Goal: Transaction & Acquisition: Purchase product/service

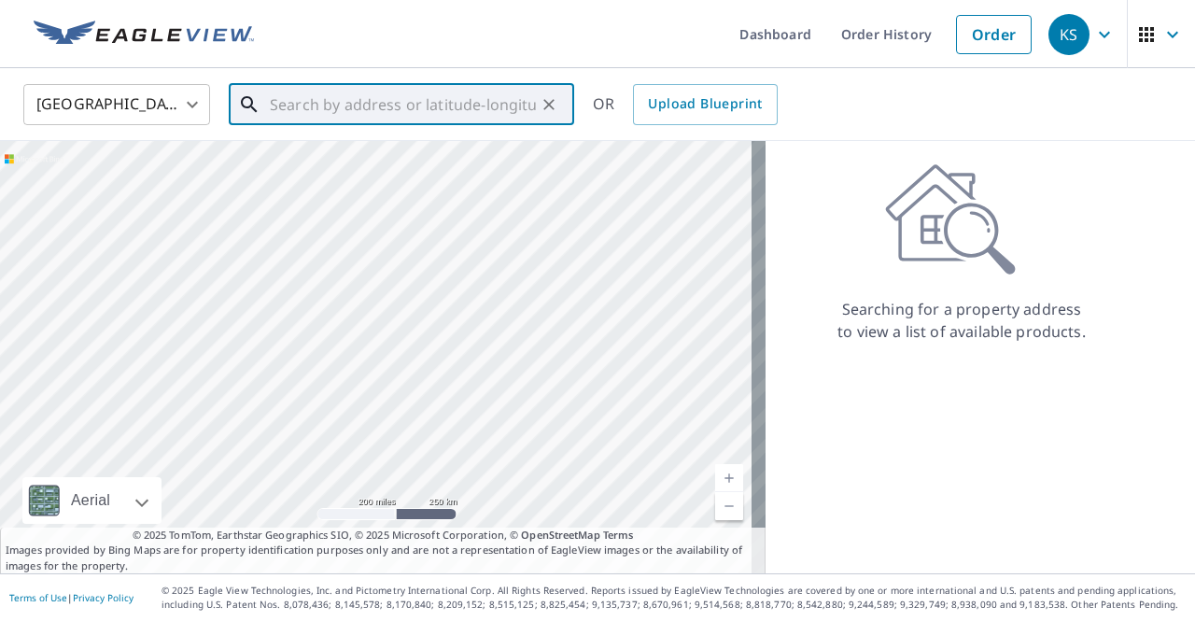
click at [298, 106] on input "text" at bounding box center [403, 104] width 266 height 52
paste input "[STREET_ADDRESS][PERSON_NAME]"
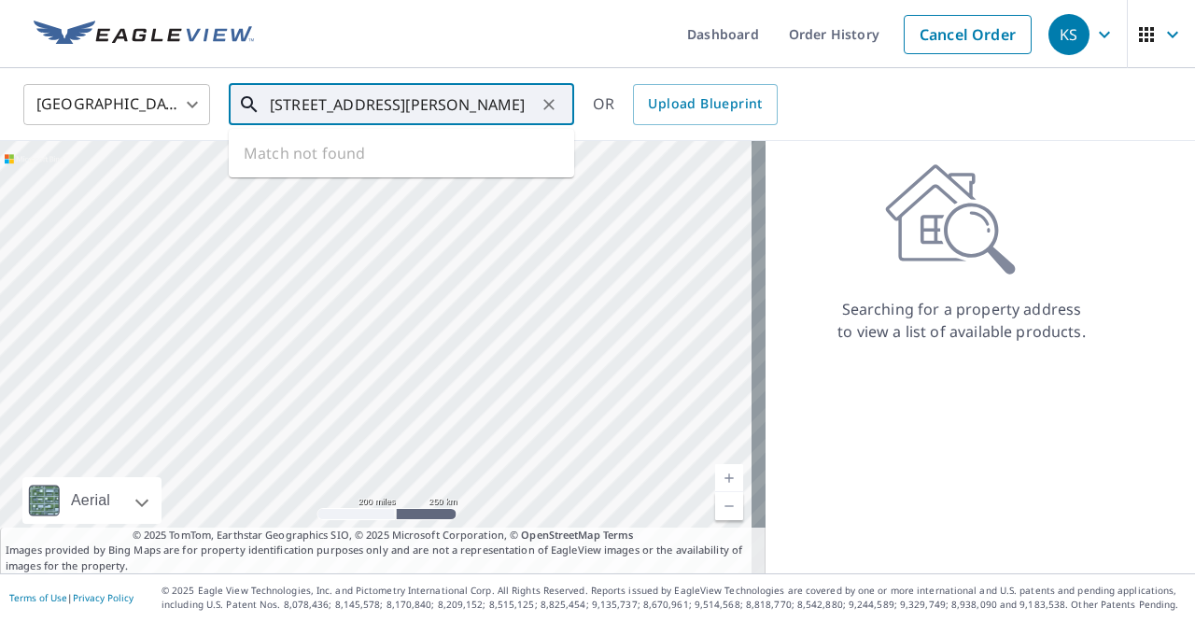
click at [502, 220] on div at bounding box center [383, 357] width 766 height 432
type input "[STREET_ADDRESS][PERSON_NAME]"
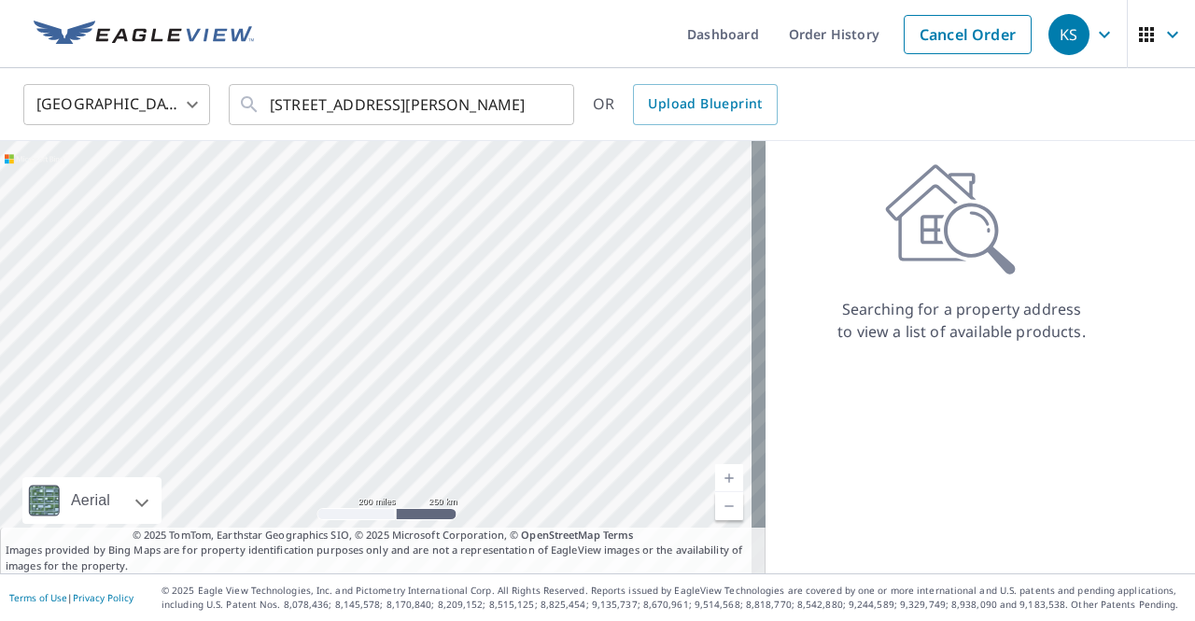
scroll to position [0, 0]
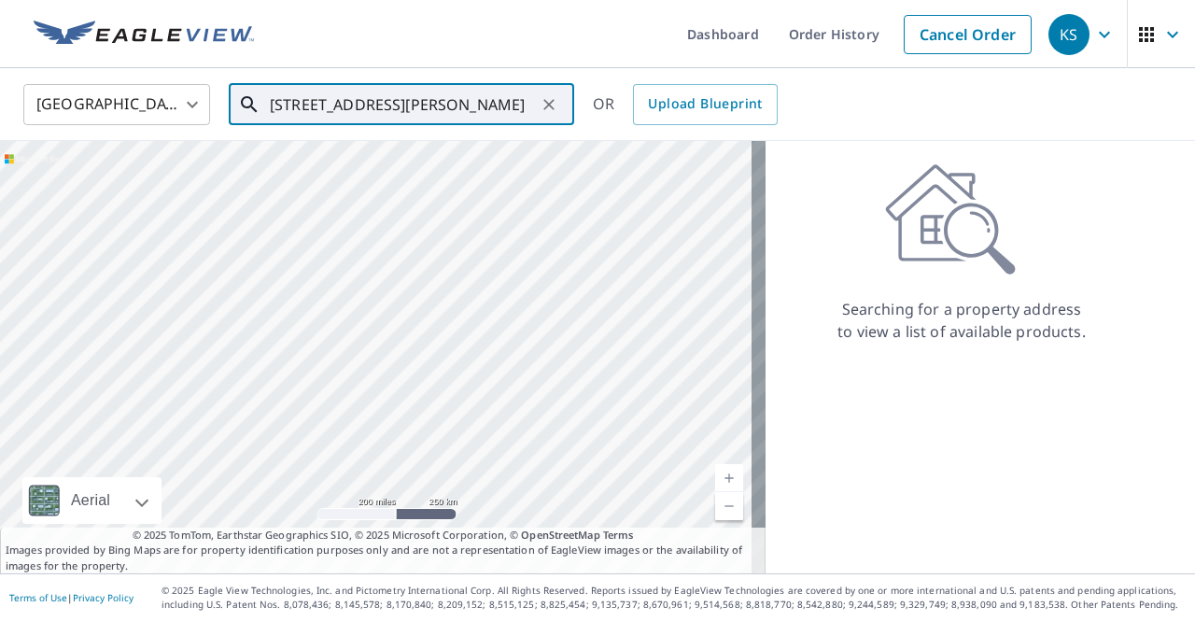
click at [248, 104] on icon at bounding box center [249, 104] width 22 height 22
click at [549, 105] on icon "Clear" at bounding box center [548, 104] width 11 height 11
paste input "[STREET_ADDRESS][PERSON_NAME]"
type input "[STREET_ADDRESS][PERSON_NAME]"
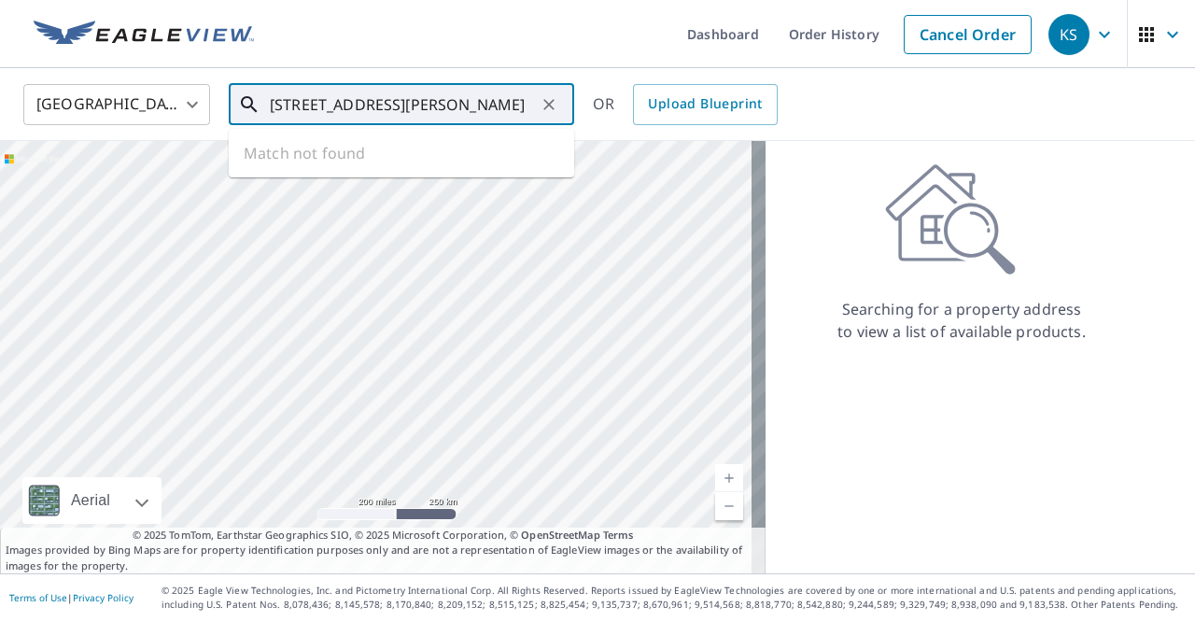
click at [270, 98] on input "[STREET_ADDRESS][PERSON_NAME]" at bounding box center [403, 104] width 266 height 52
click at [553, 100] on icon "Clear" at bounding box center [548, 104] width 11 height 11
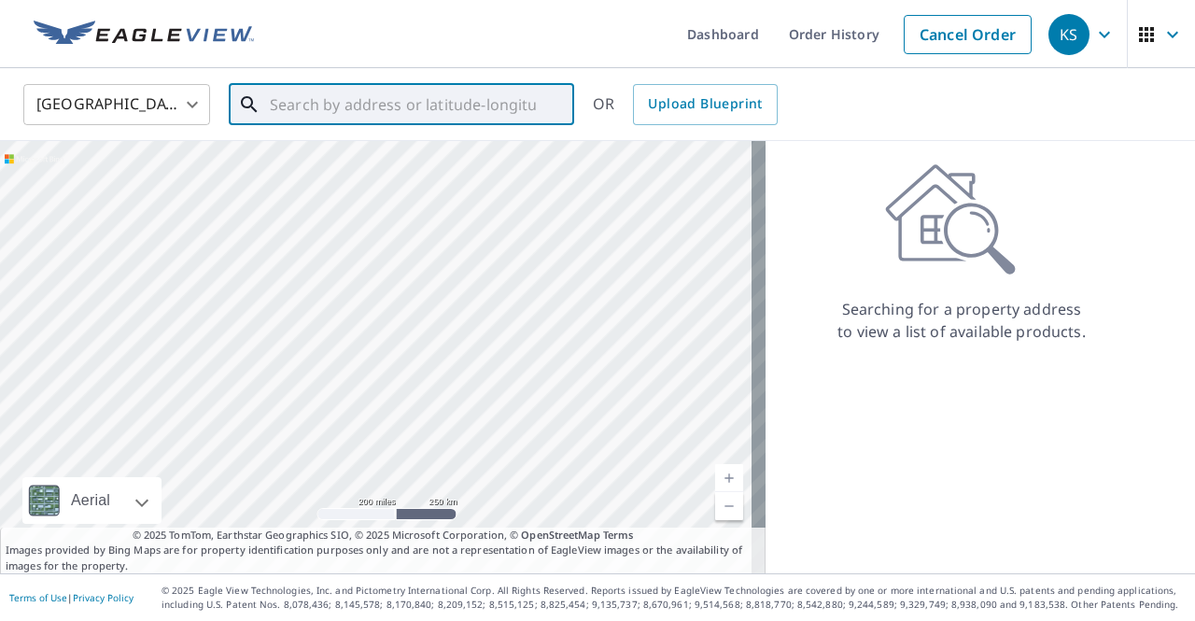
scroll to position [0, 0]
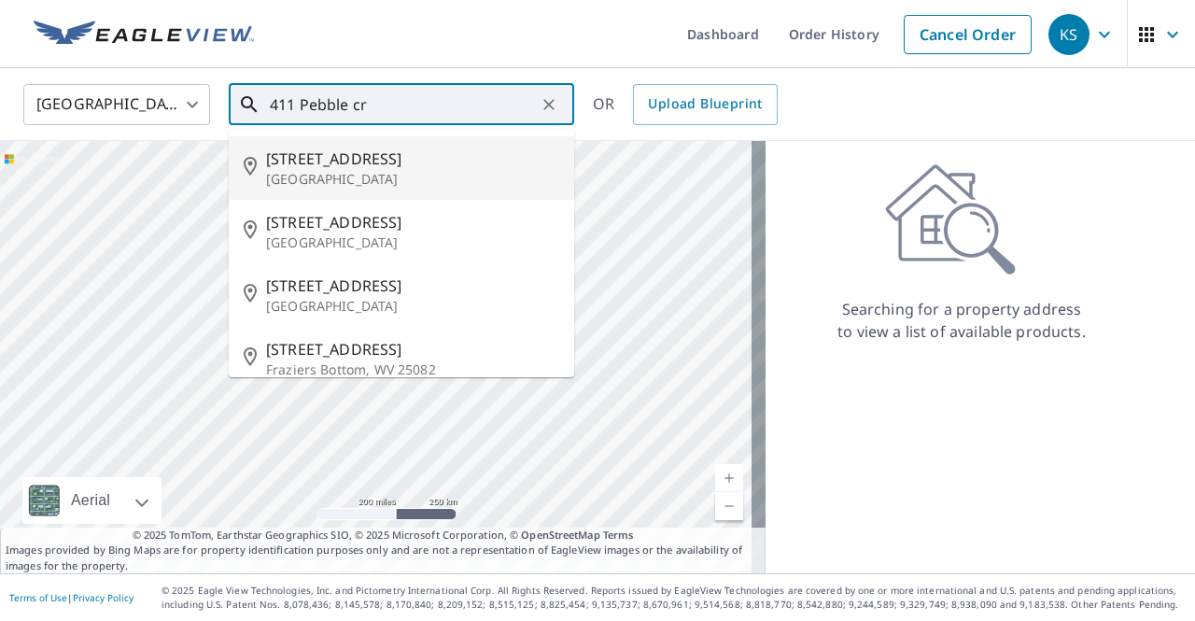
click at [330, 176] on p "[GEOGRAPHIC_DATA]" at bounding box center [412, 179] width 293 height 19
type input "[STREET_ADDRESS]"
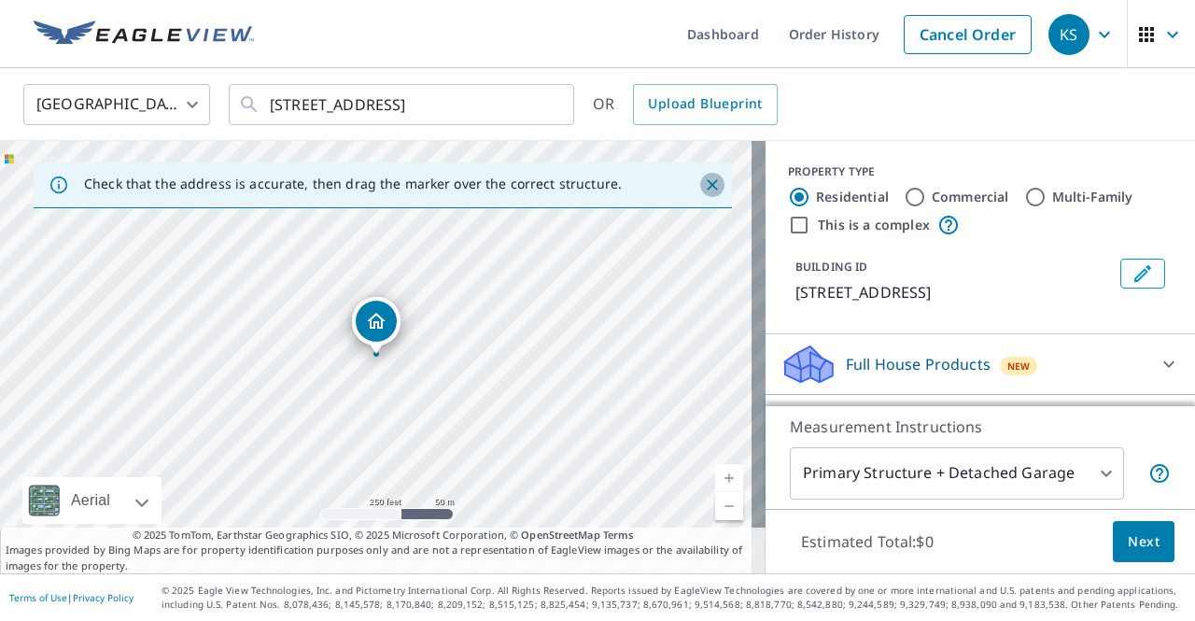
click at [703, 184] on icon "Close" at bounding box center [712, 185] width 19 height 19
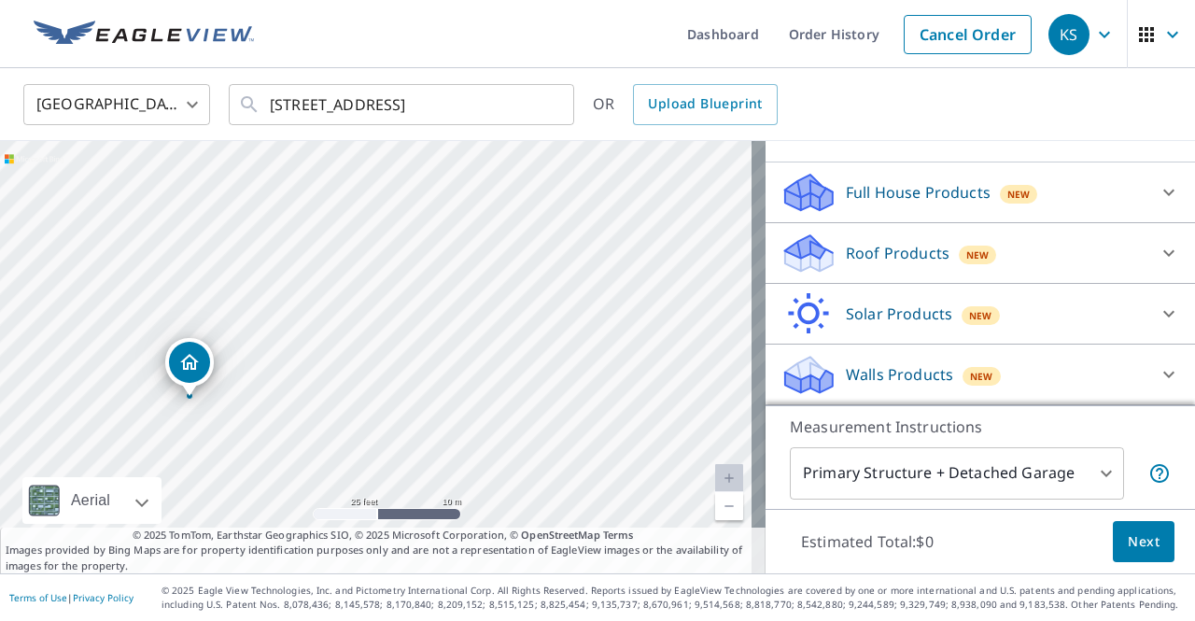
scroll to position [187, 0]
click at [1020, 266] on div "Roof Products New" at bounding box center [964, 254] width 366 height 44
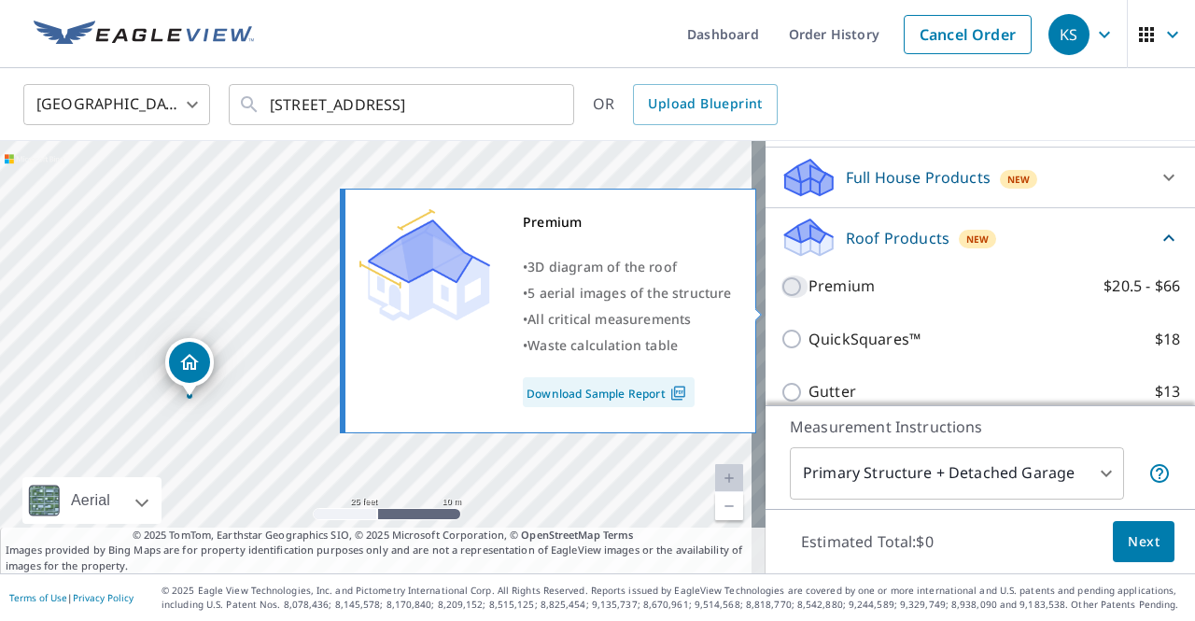
click at [781, 298] on input "Premium $20.5 - $66" at bounding box center [795, 286] width 28 height 22
checkbox input "true"
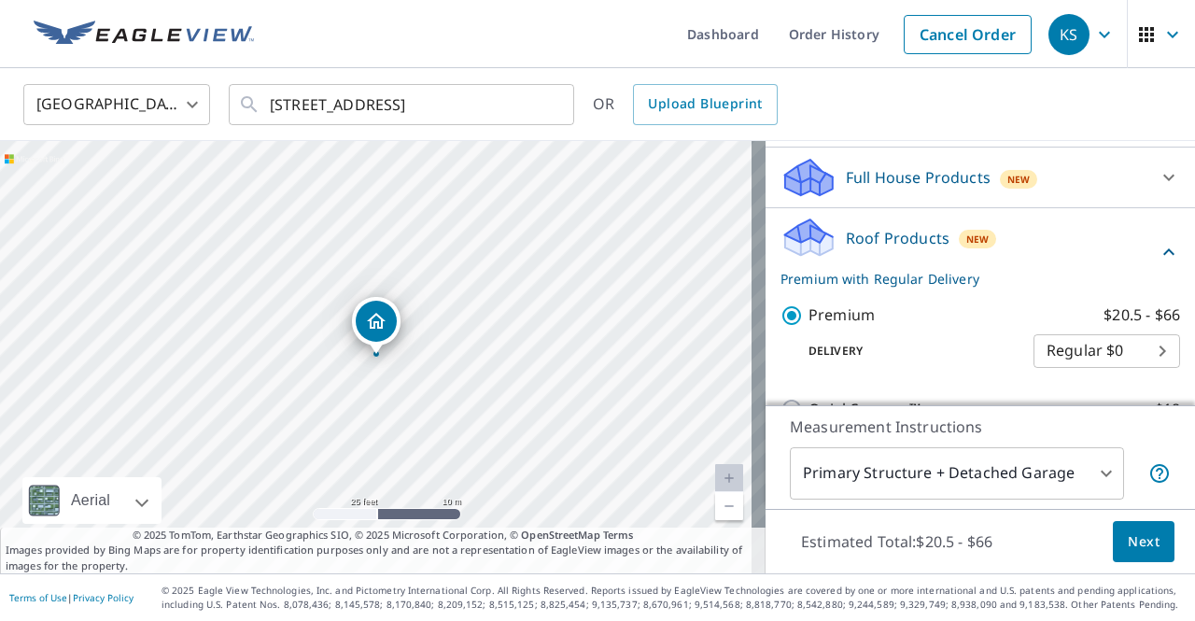
scroll to position [373, 0]
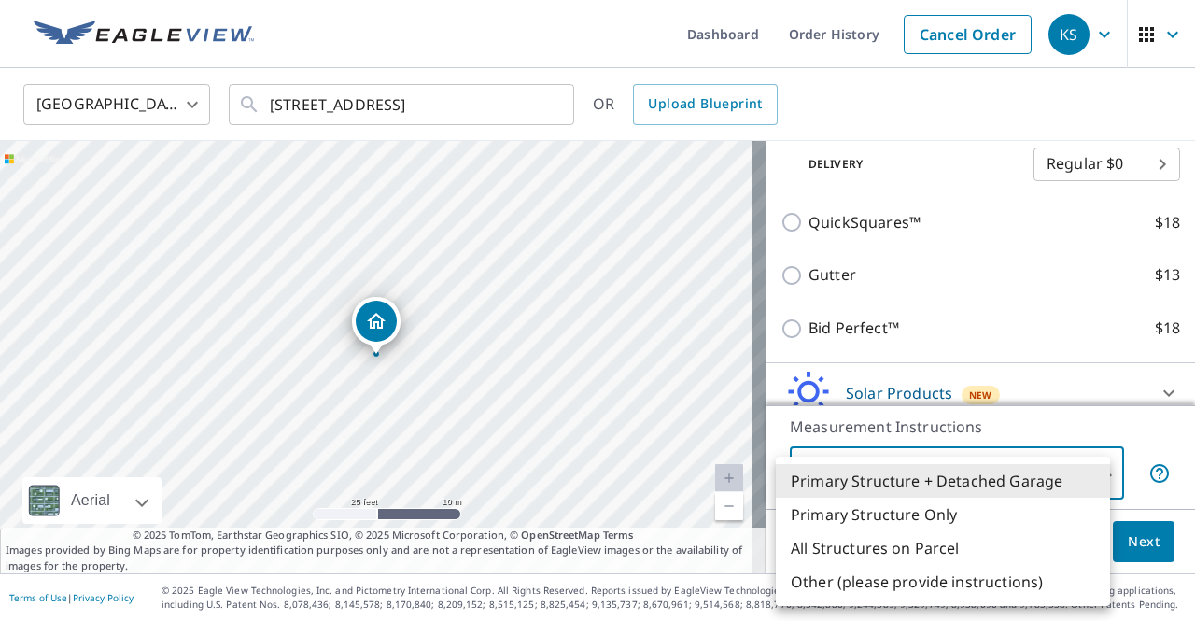
click at [1094, 472] on body "KS KS Dashboard Order History Cancel Order KS [GEOGRAPHIC_DATA] [GEOGRAPHIC_DAT…" at bounding box center [597, 310] width 1195 height 621
click at [936, 550] on li "All Structures on Parcel" at bounding box center [943, 548] width 334 height 34
type input "3"
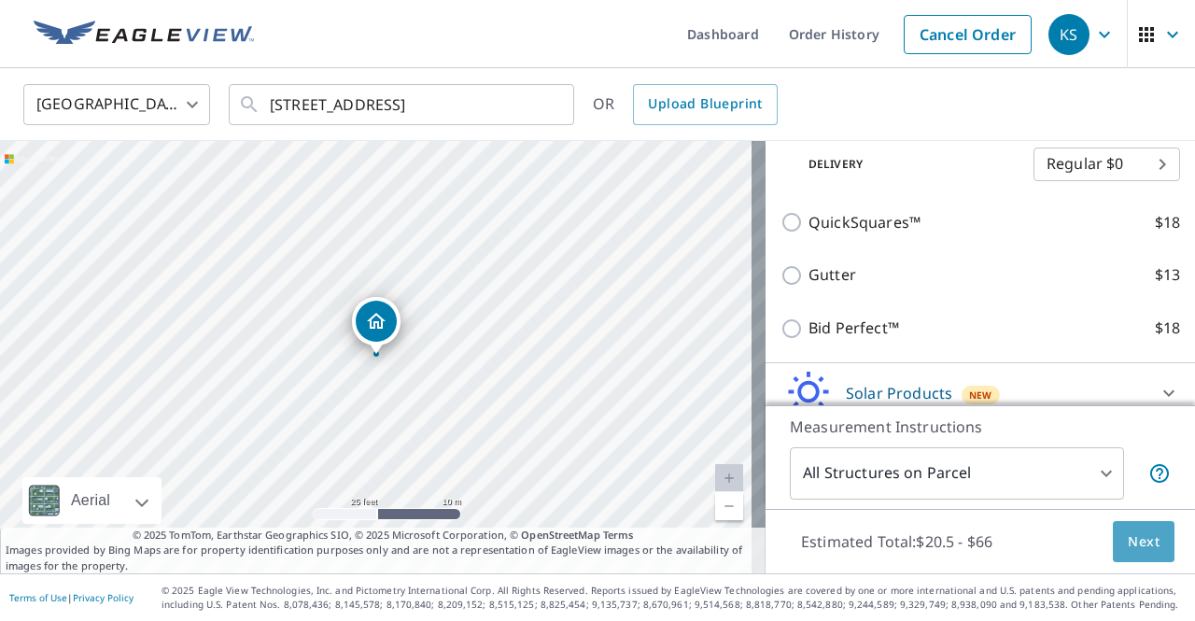
click at [1128, 550] on span "Next" at bounding box center [1144, 541] width 32 height 23
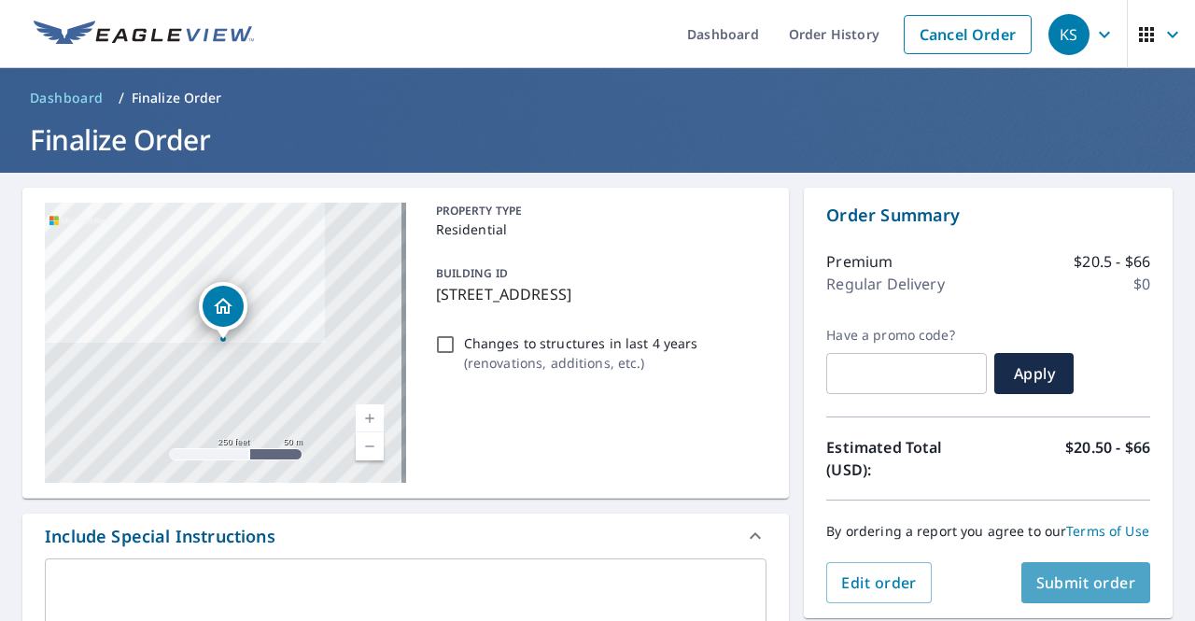
click at [1064, 593] on span "Submit order" at bounding box center [1086, 582] width 100 height 21
checkbox input "true"
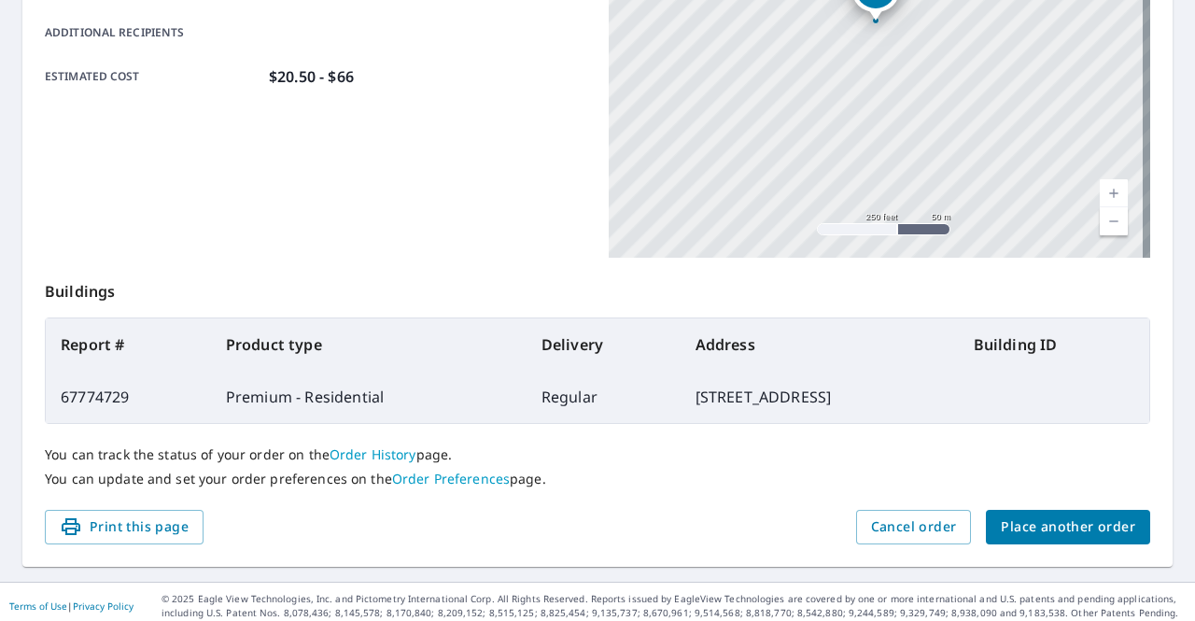
scroll to position [476, 0]
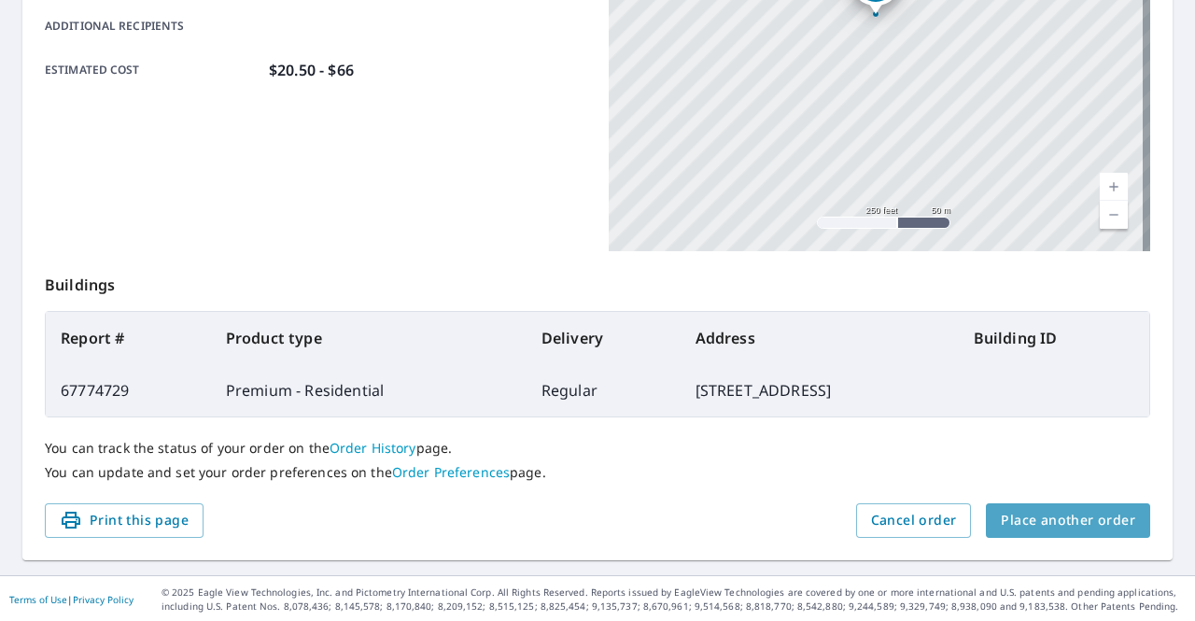
click at [1079, 520] on span "Place another order" at bounding box center [1068, 520] width 134 height 23
